Goal: Check status: Check status

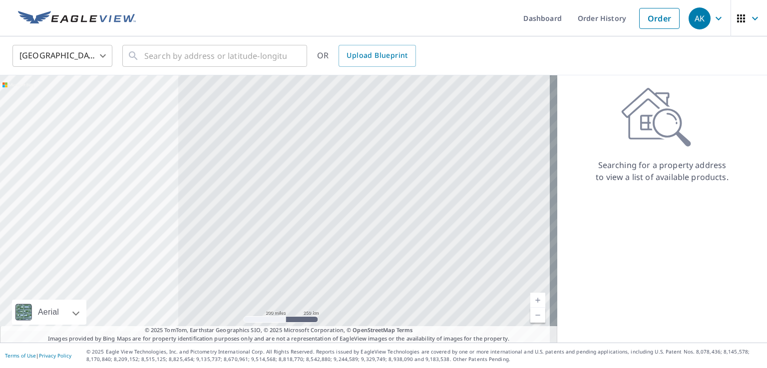
click at [395, 17] on icon "button" at bounding box center [718, 18] width 12 height 12
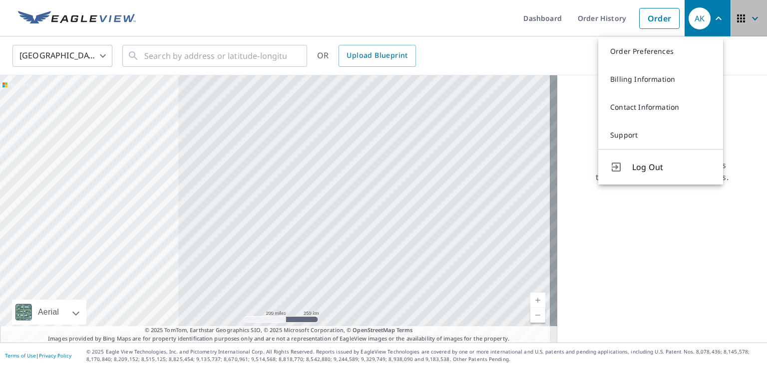
click at [395, 18] on icon "button" at bounding box center [755, 18] width 12 height 12
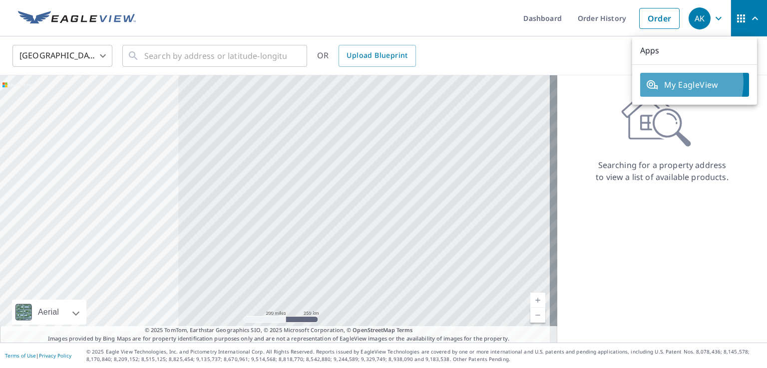
click at [395, 82] on span "My EagleView" at bounding box center [694, 85] width 97 height 12
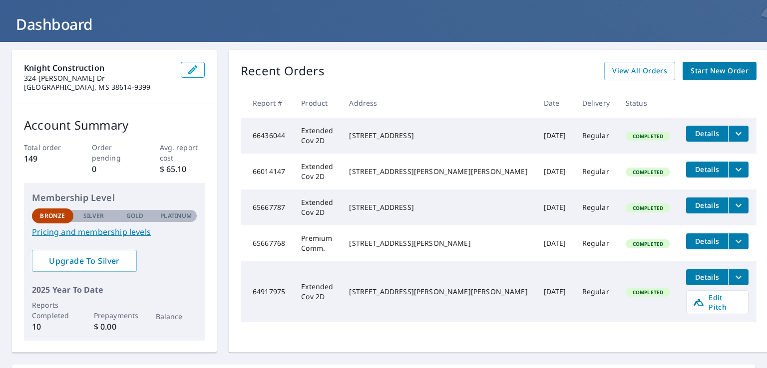
scroll to position [49, 0]
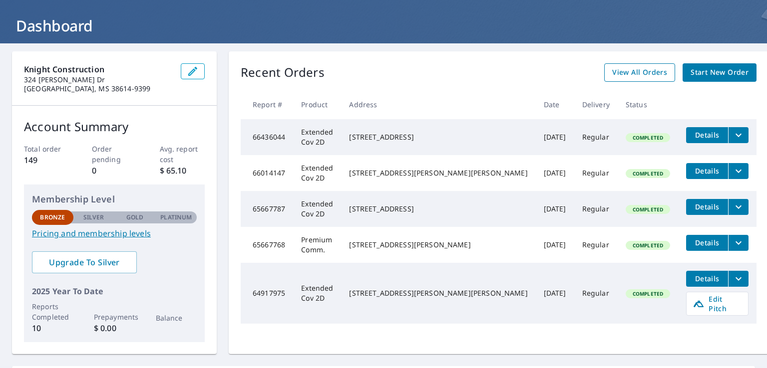
click at [628, 68] on span "View All Orders" at bounding box center [639, 72] width 55 height 12
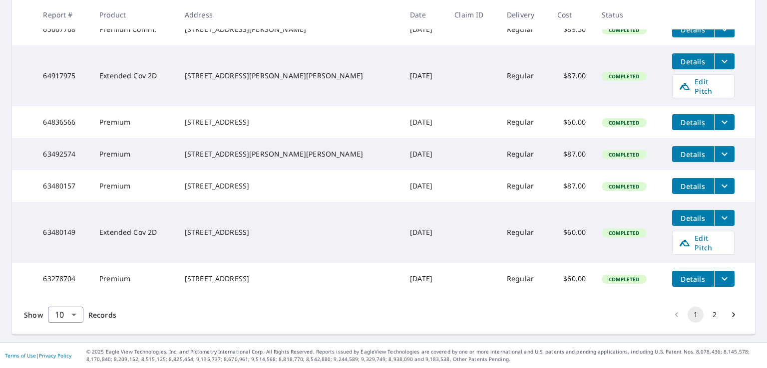
scroll to position [321, 0]
click at [707, 314] on button "2" at bounding box center [714, 315] width 16 height 16
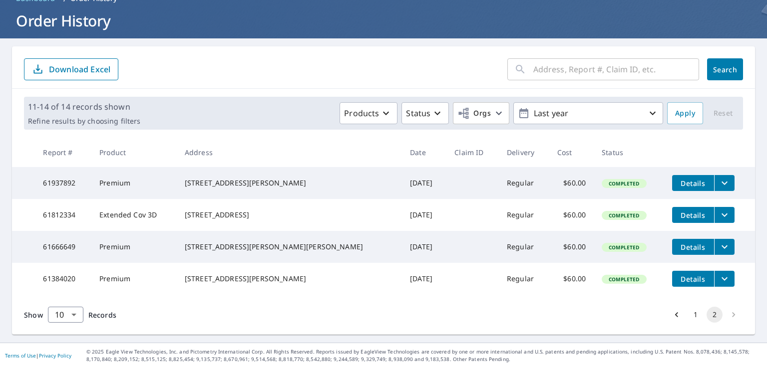
scroll to position [70, 0]
click at [725, 314] on li "pagination navigation" at bounding box center [733, 315] width 19 height 16
click at [646, 107] on icon "button" at bounding box center [652, 113] width 12 height 12
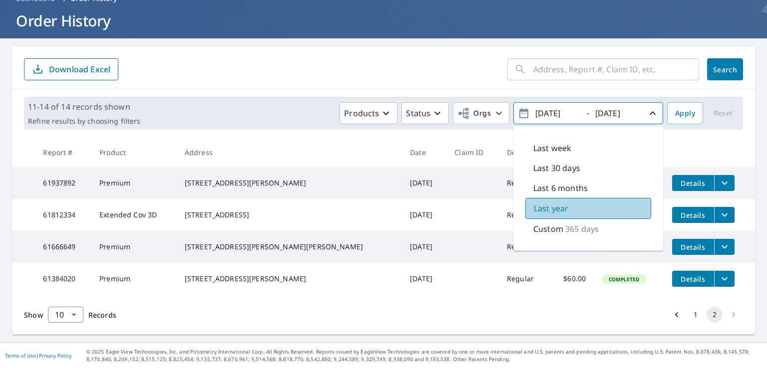
click at [549, 203] on p "Last year" at bounding box center [551, 209] width 34 height 12
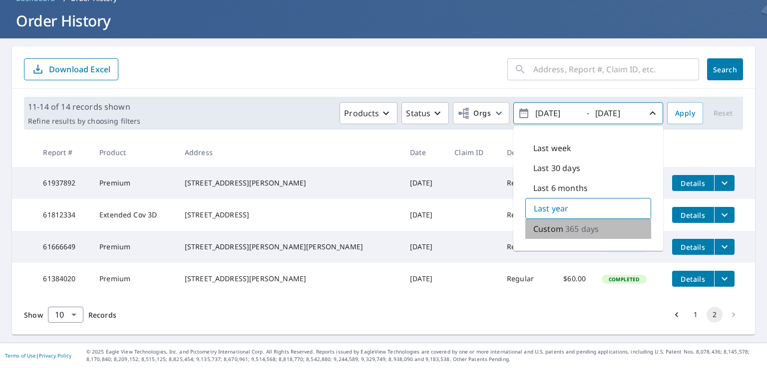
click at [553, 223] on p "Custom" at bounding box center [548, 229] width 30 height 12
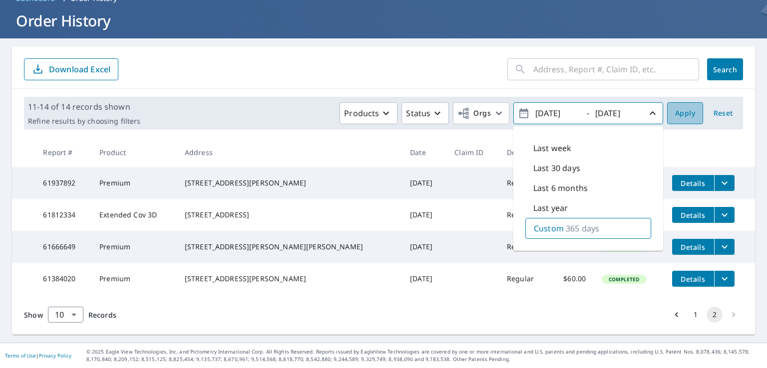
click at [679, 107] on span "Apply" at bounding box center [685, 113] width 20 height 12
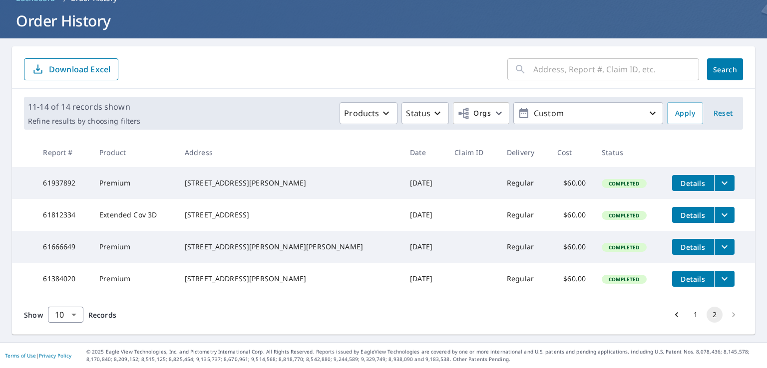
click at [727, 315] on li "pagination navigation" at bounding box center [733, 315] width 19 height 16
click at [687, 314] on button "1" at bounding box center [695, 315] width 16 height 16
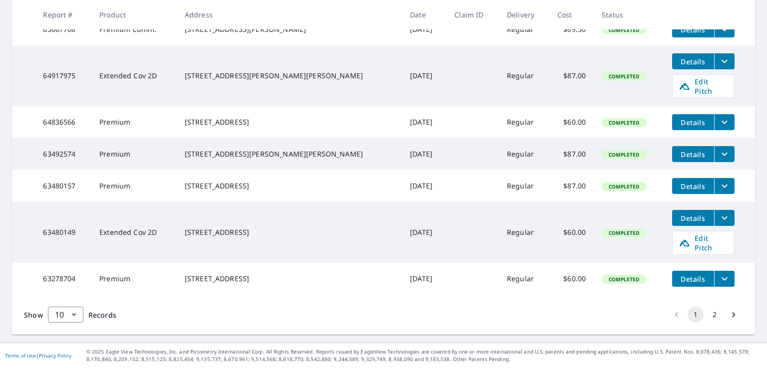
scroll to position [321, 0]
click at [75, 314] on body "AK AK Dashboard Order History Order AK Dashboard / Order History Order History …" at bounding box center [383, 184] width 767 height 368
click at [58, 343] on li "100" at bounding box center [64, 347] width 35 height 18
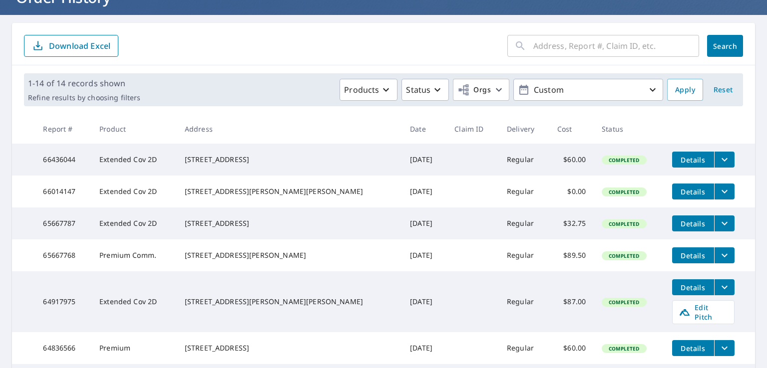
scroll to position [15, 0]
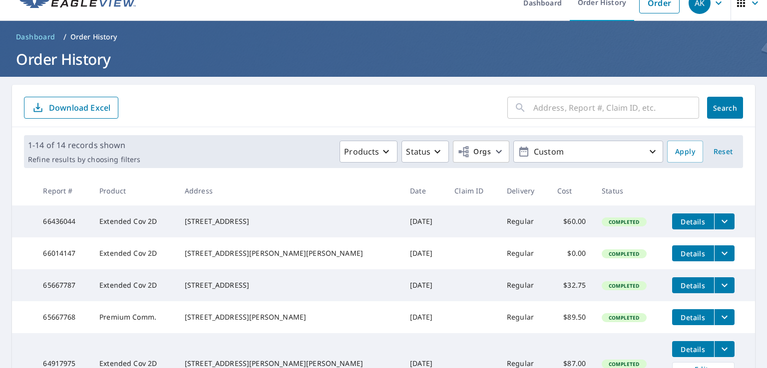
click at [737, 5] on icon "button" at bounding box center [741, 3] width 8 height 8
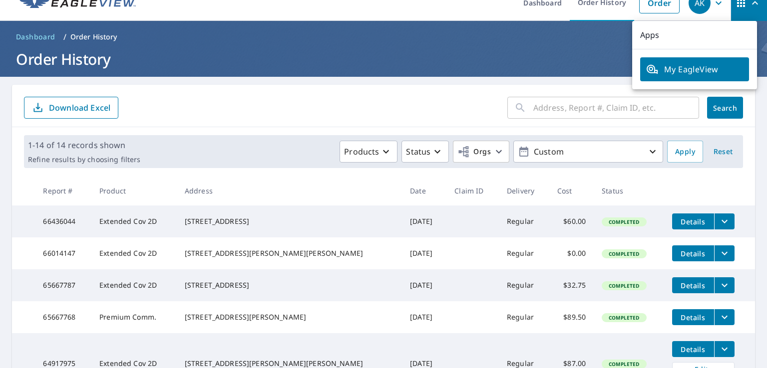
click at [715, 4] on icon "button" at bounding box center [718, 2] width 6 height 3
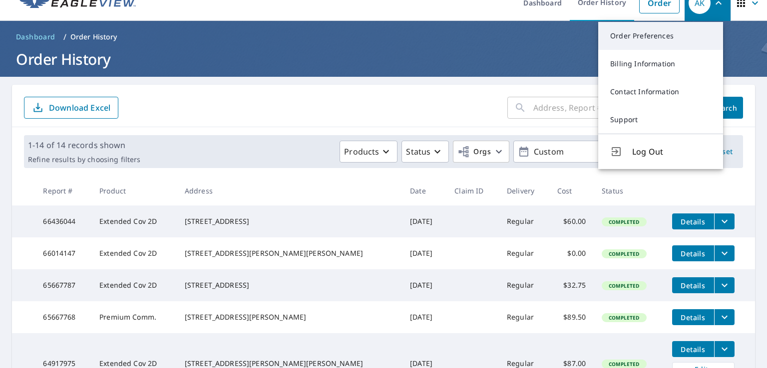
click at [642, 35] on link "Order Preferences" at bounding box center [660, 36] width 125 height 28
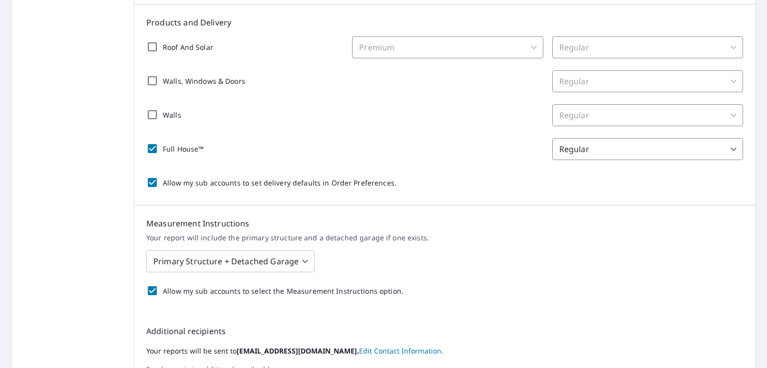
scroll to position [80, 0]
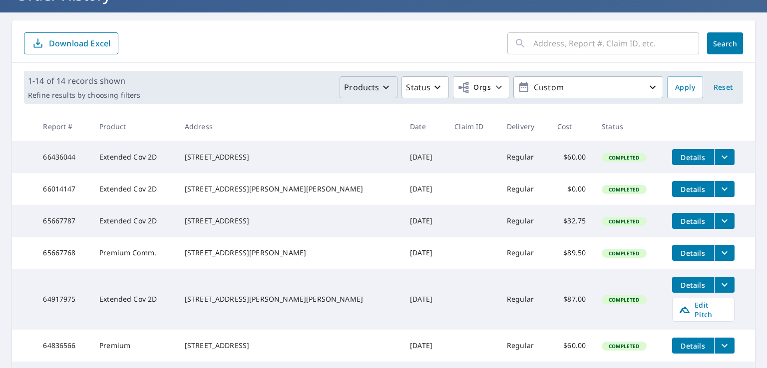
click at [380, 86] on icon "button" at bounding box center [386, 87] width 12 height 12
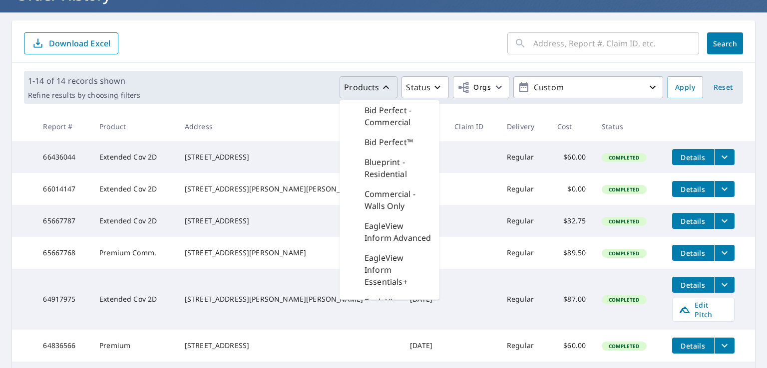
click at [727, 39] on span "Search" at bounding box center [725, 43] width 20 height 9
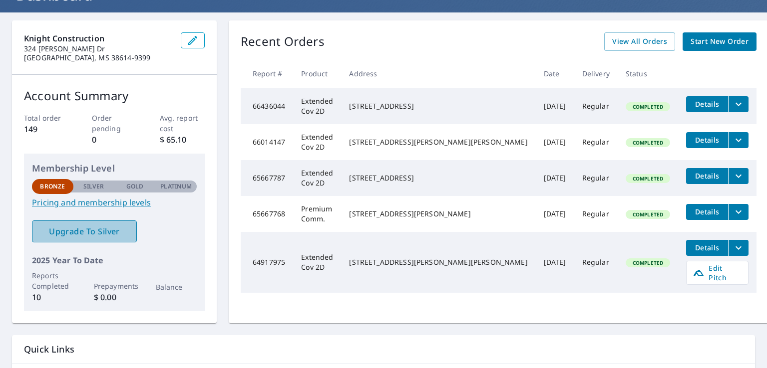
click at [76, 229] on span "Upgrade To Silver" at bounding box center [84, 231] width 89 height 11
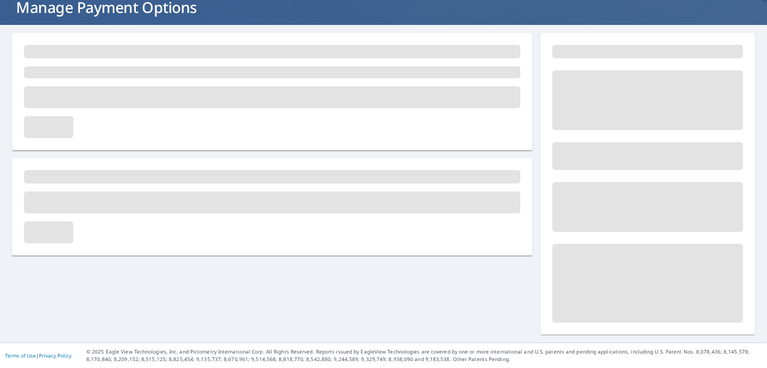
scroll to position [66, 0]
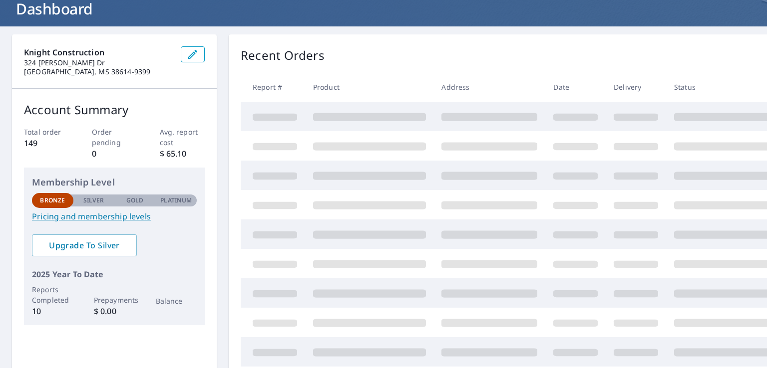
scroll to position [80, 0]
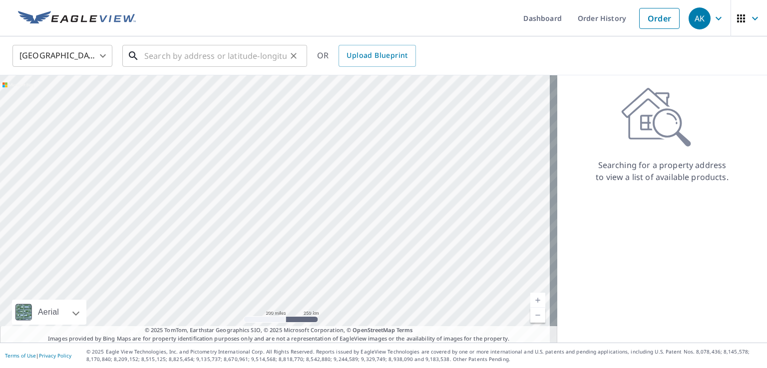
click at [147, 58] on input "text" at bounding box center [215, 56] width 142 height 28
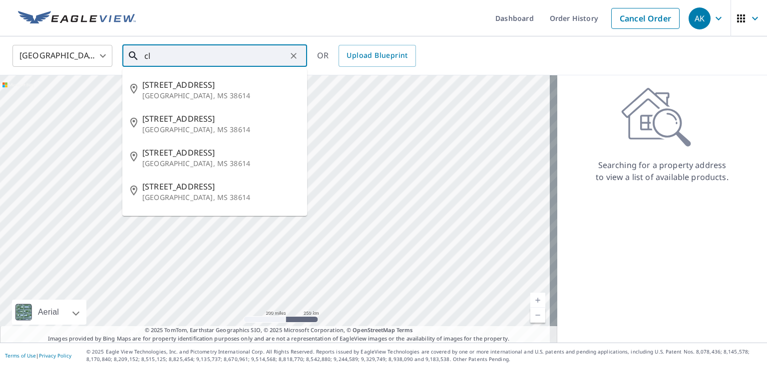
type input "c"
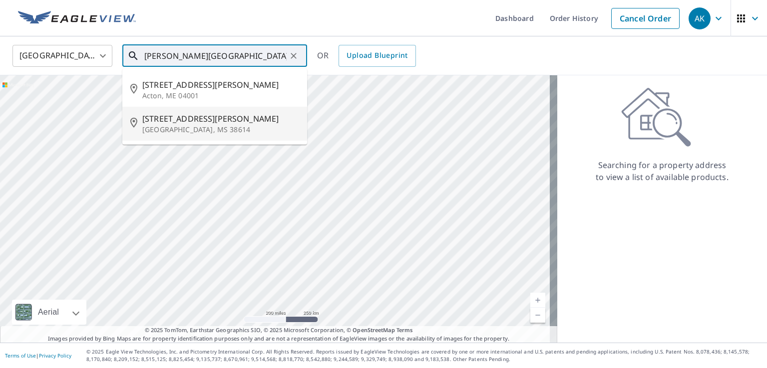
click at [162, 117] on span "202 Shaw Cv" at bounding box center [220, 119] width 157 height 12
type input "202 Shaw Cv Clarksdale, MS 38614"
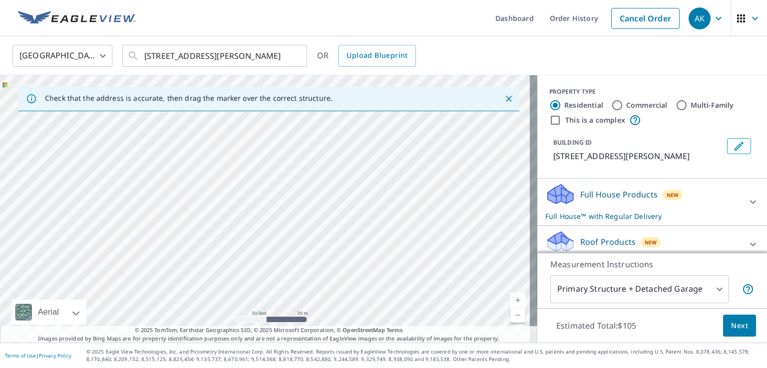
drag, startPoint x: 179, startPoint y: 148, endPoint x: 152, endPoint y: 202, distance: 60.9
click at [152, 202] on div "202 Shaw Cv Clarksdale, MS 38614" at bounding box center [268, 209] width 537 height 268
click at [579, 22] on link "Order History" at bounding box center [574, 18] width 64 height 36
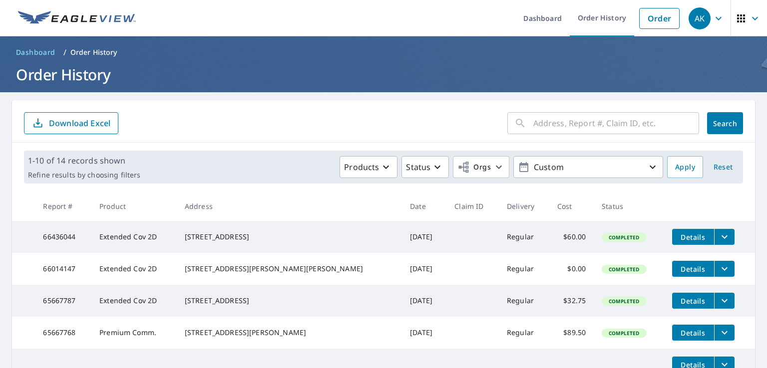
click at [533, 126] on input "text" at bounding box center [616, 123] width 166 height 28
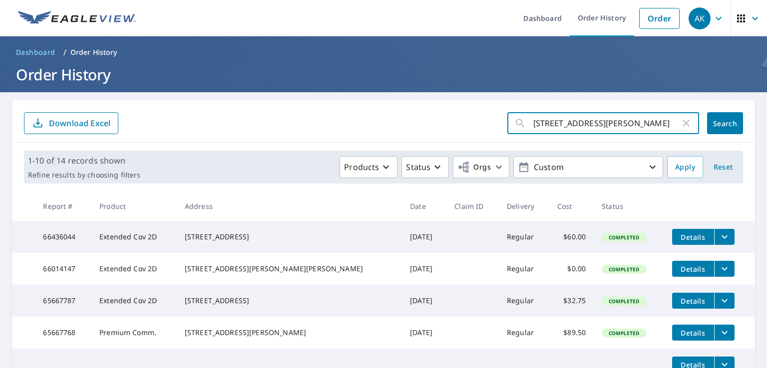
type input "346 Sandy Cove"
click at [723, 128] on button "Search" at bounding box center [725, 123] width 36 height 22
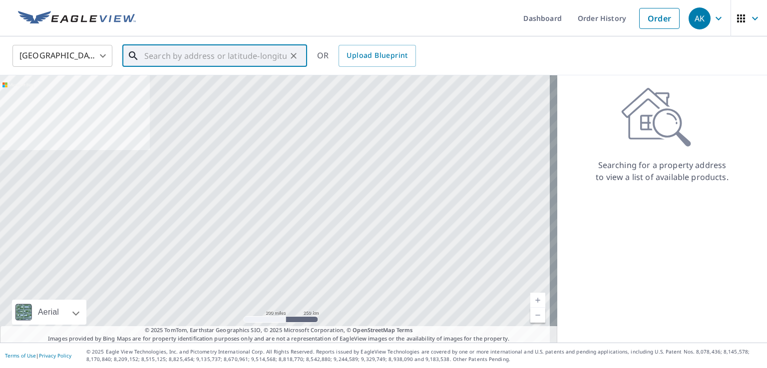
click at [173, 56] on input "text" at bounding box center [215, 56] width 142 height 28
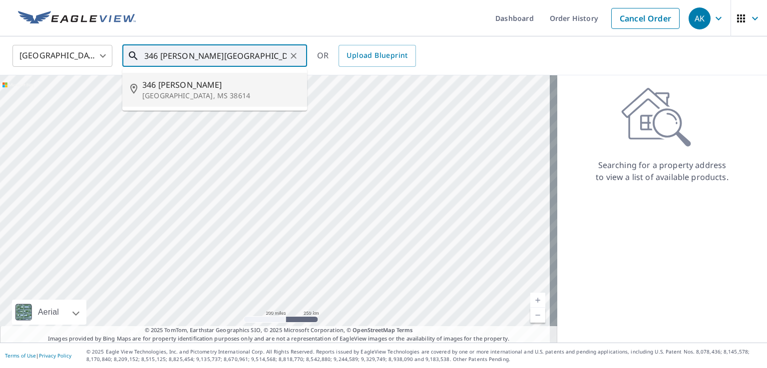
click at [163, 93] on p "Clarksdale, MS 38614" at bounding box center [220, 96] width 157 height 10
type input "346 Sandy Cv Clarksdale, MS 38614"
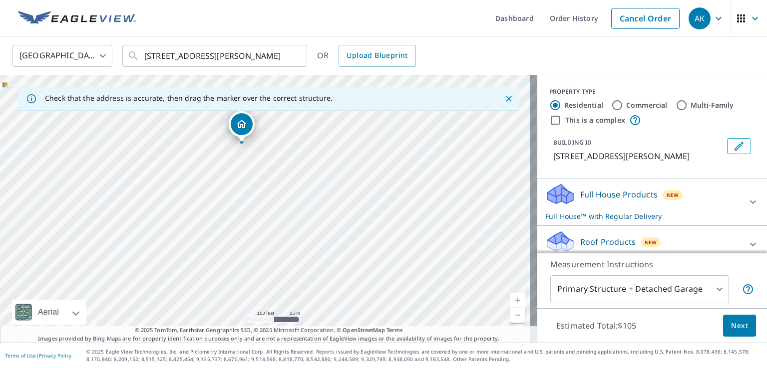
click at [267, 133] on div "346 Sandy Cv Clarksdale, MS 38614" at bounding box center [268, 209] width 537 height 268
drag, startPoint x: 264, startPoint y: 186, endPoint x: 293, endPoint y: 169, distance: 34.2
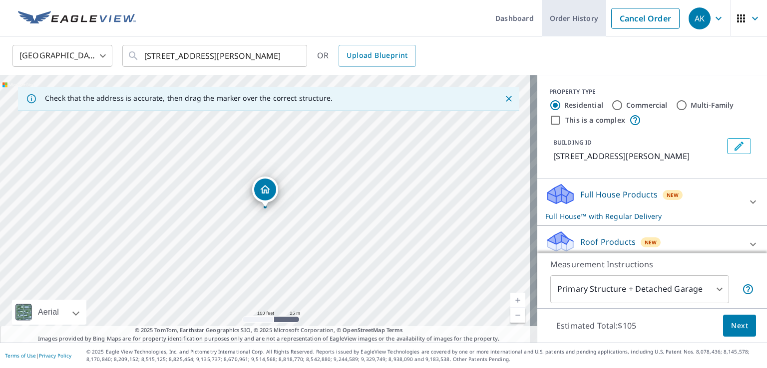
click at [583, 21] on link "Order History" at bounding box center [574, 18] width 64 height 36
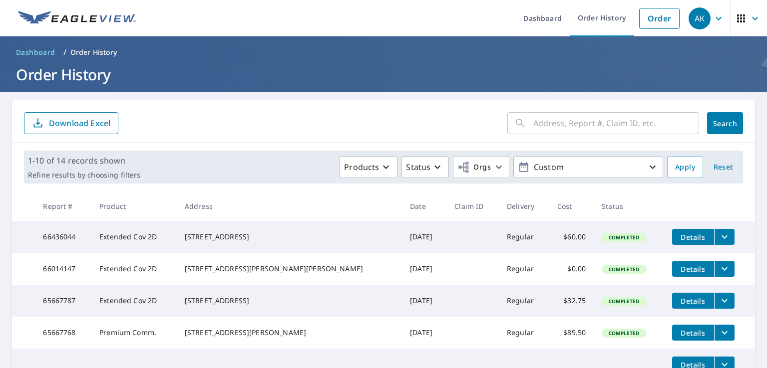
drag, startPoint x: 521, startPoint y: 120, endPoint x: 534, endPoint y: 123, distance: 13.2
click at [522, 120] on div "​" at bounding box center [603, 123] width 192 height 22
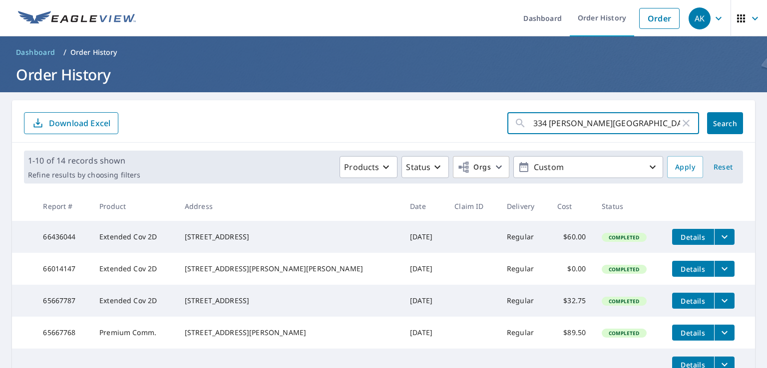
type input "334 sandy cove"
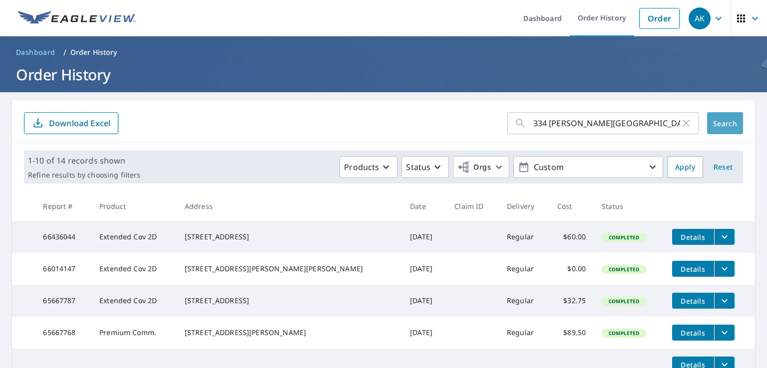
click at [729, 124] on button "Search" at bounding box center [725, 123] width 36 height 22
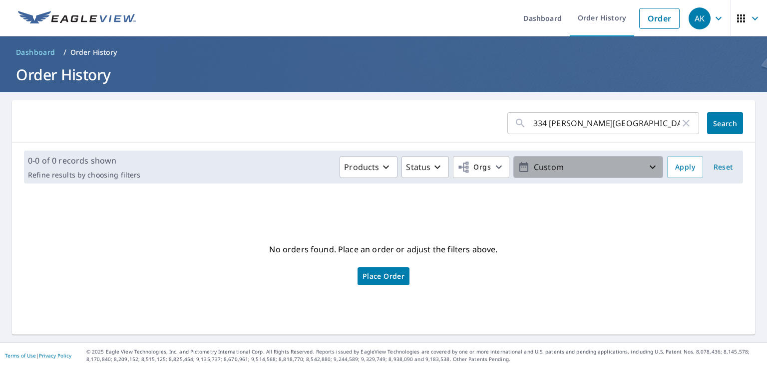
click at [647, 170] on icon "button" at bounding box center [652, 167] width 12 height 12
